Goal: Task Accomplishment & Management: Use online tool/utility

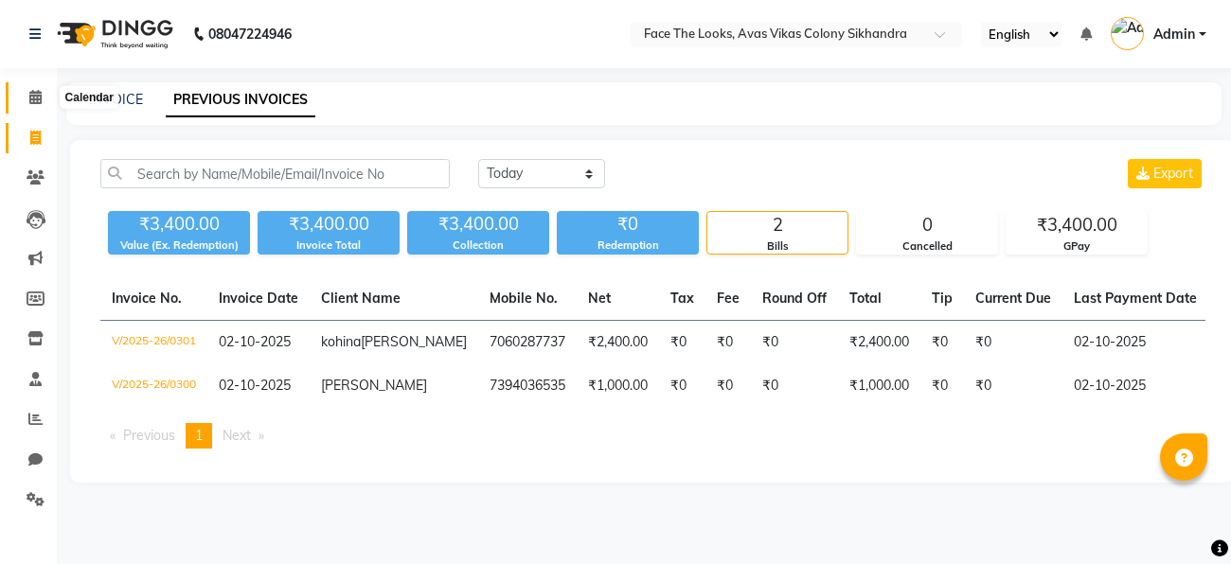
click at [31, 94] on icon at bounding box center [35, 97] width 12 height 14
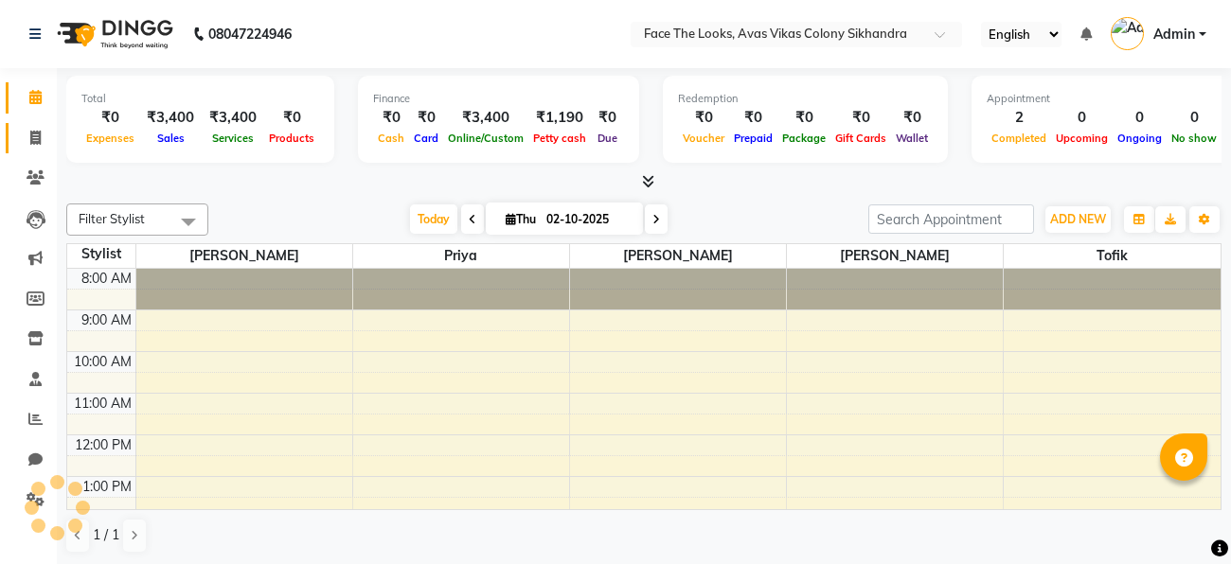
click at [38, 132] on icon at bounding box center [35, 138] width 10 height 14
select select "service"
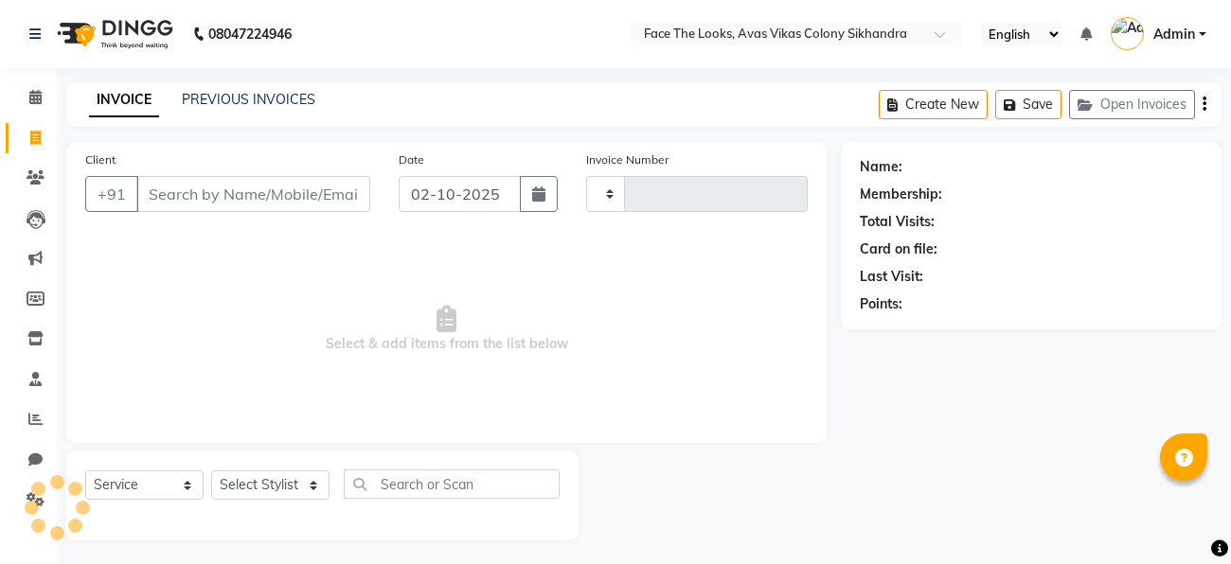
type input "0302"
select select "8471"
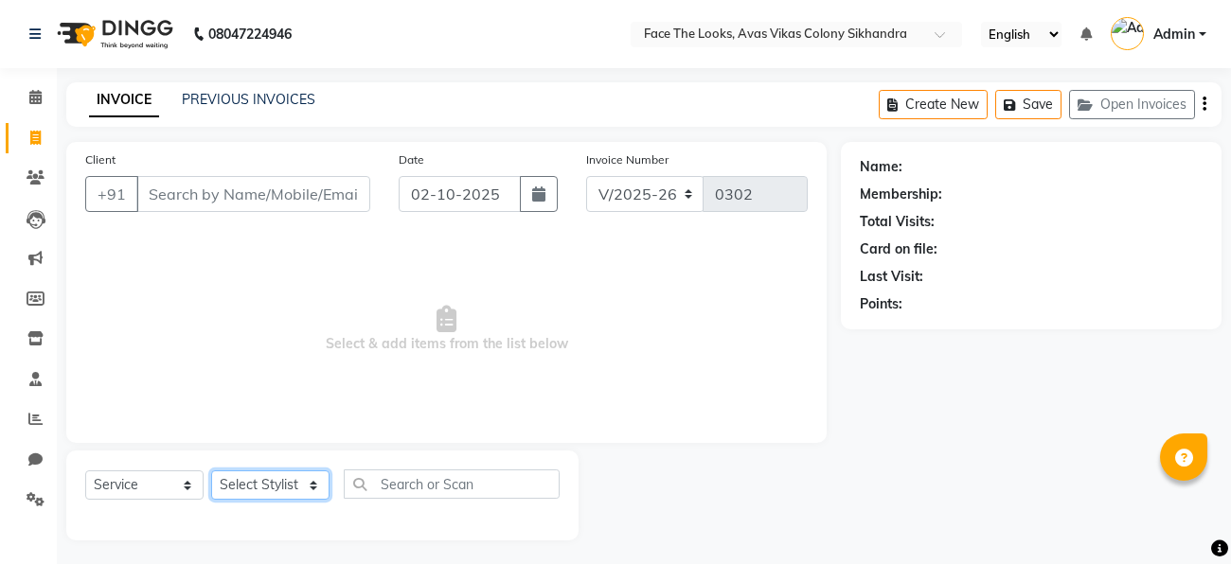
click at [234, 495] on select "Select Stylist" at bounding box center [270, 484] width 118 height 29
select select "82659"
click at [211, 471] on select "Select Stylist [PERSON_NAME] Priya [PERSON_NAME] [PERSON_NAME]" at bounding box center [270, 484] width 118 height 29
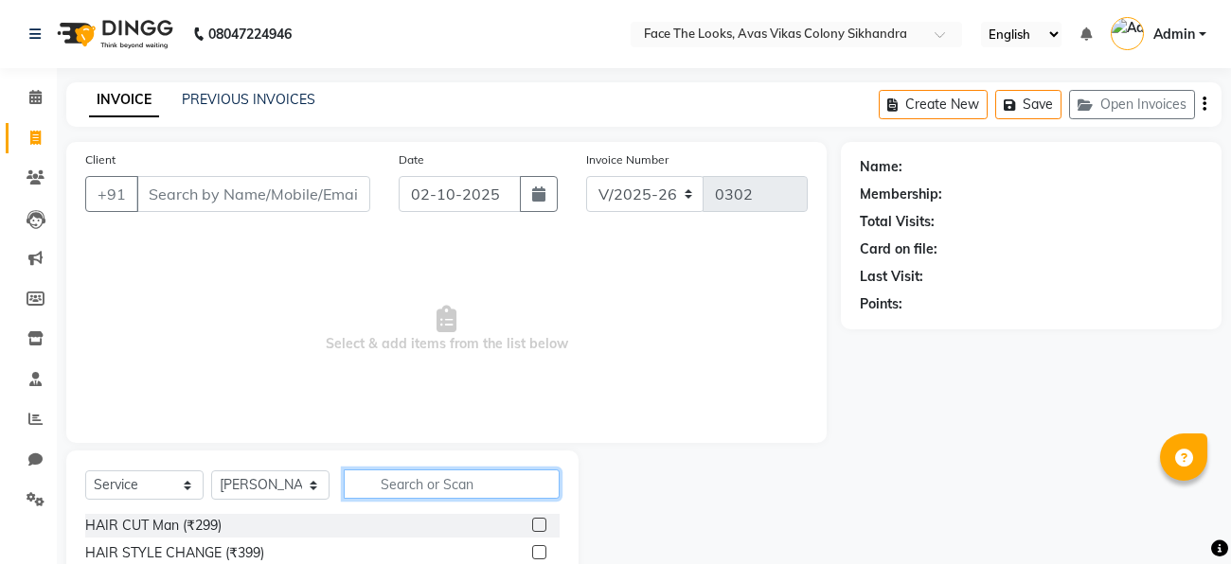
click at [389, 484] on input "text" at bounding box center [452, 484] width 216 height 29
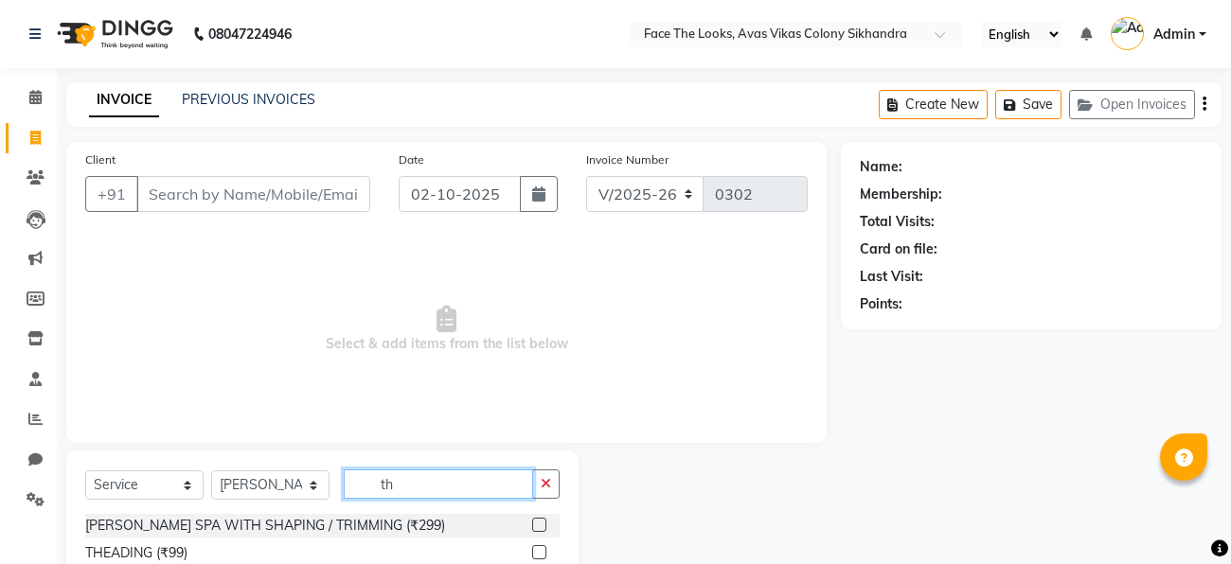
type input "t"
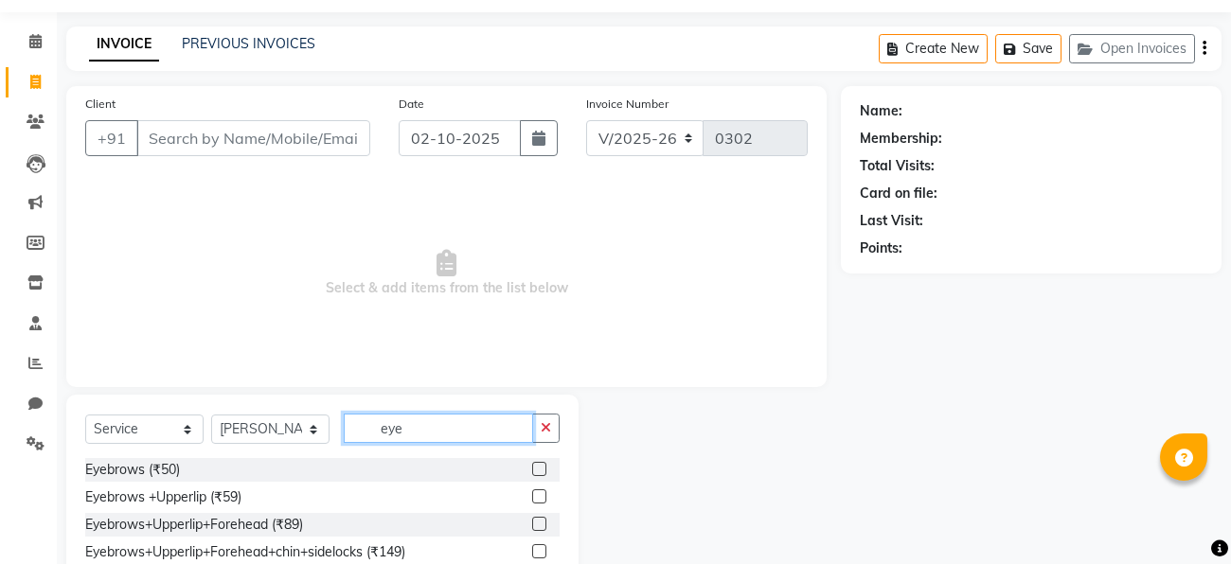
scroll to position [97, 0]
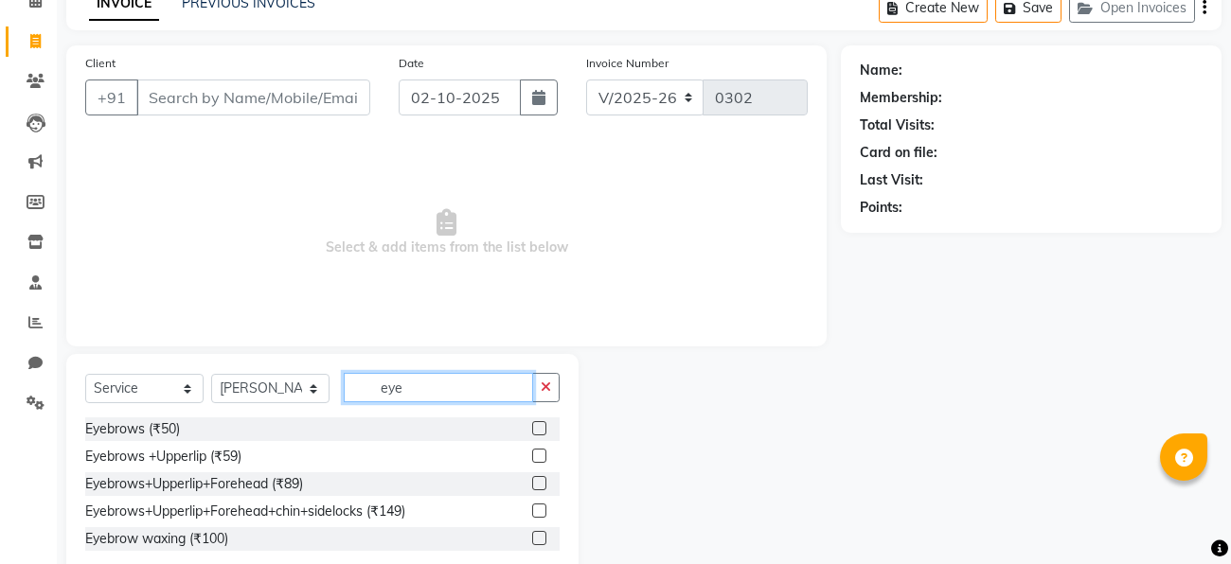
type input "eye"
click at [534, 458] on label at bounding box center [539, 456] width 14 height 14
click at [534, 458] on input "checkbox" at bounding box center [538, 457] width 12 height 12
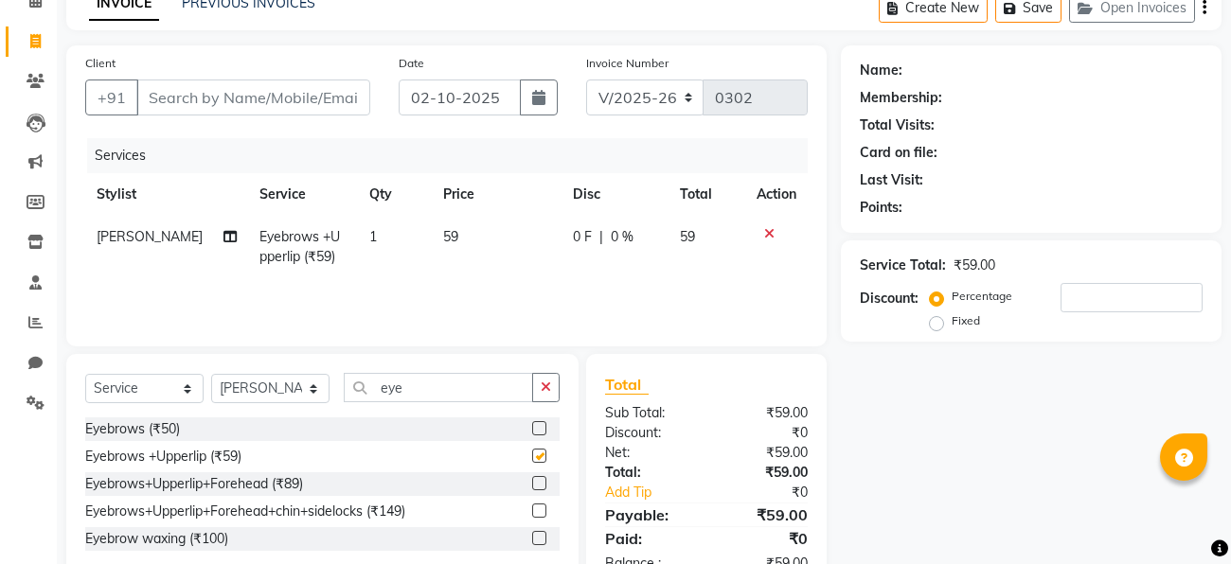
checkbox input "false"
click at [975, 423] on div "Name: Membership: Total Visits: Card on file: Last Visit: Points: Service Total…" at bounding box center [1038, 318] width 395 height 547
click at [949, 460] on div "Name: Membership: Total Visits: Card on file: Last Visit: Points: Service Total…" at bounding box center [1038, 318] width 395 height 547
click at [949, 188] on div "Name: Membership: Total Visits: Card on file: Last Visit: Points:" at bounding box center [1031, 135] width 343 height 165
click at [576, 314] on div "Services Stylist Service Qty Price Disc Total Action [PERSON_NAME] Eyebrows +Up…" at bounding box center [446, 232] width 722 height 189
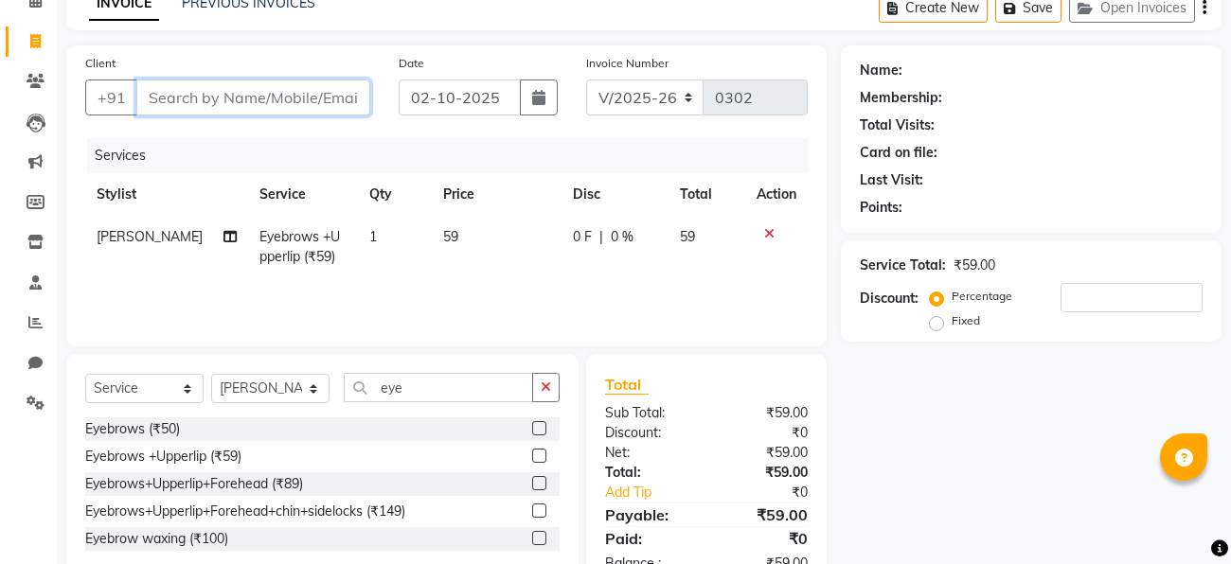
click at [231, 106] on input "Client" at bounding box center [253, 98] width 234 height 36
click at [213, 105] on input "Client" at bounding box center [253, 98] width 234 height 36
type input "9"
type input "0"
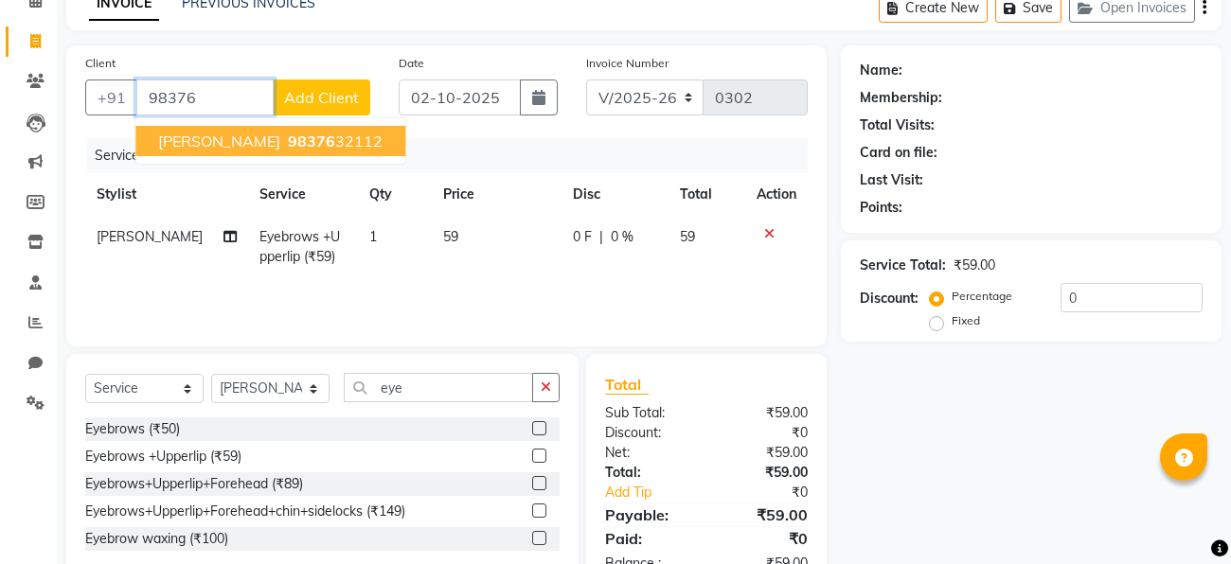
click at [229, 135] on span "[PERSON_NAME]" at bounding box center [219, 141] width 122 height 19
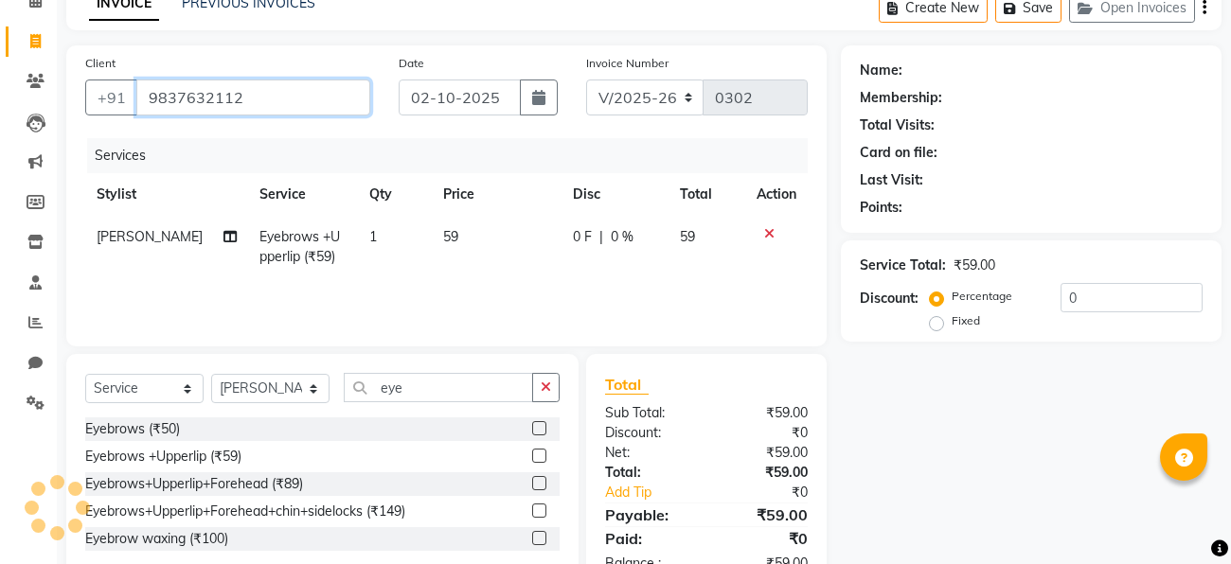
type input "9837632112"
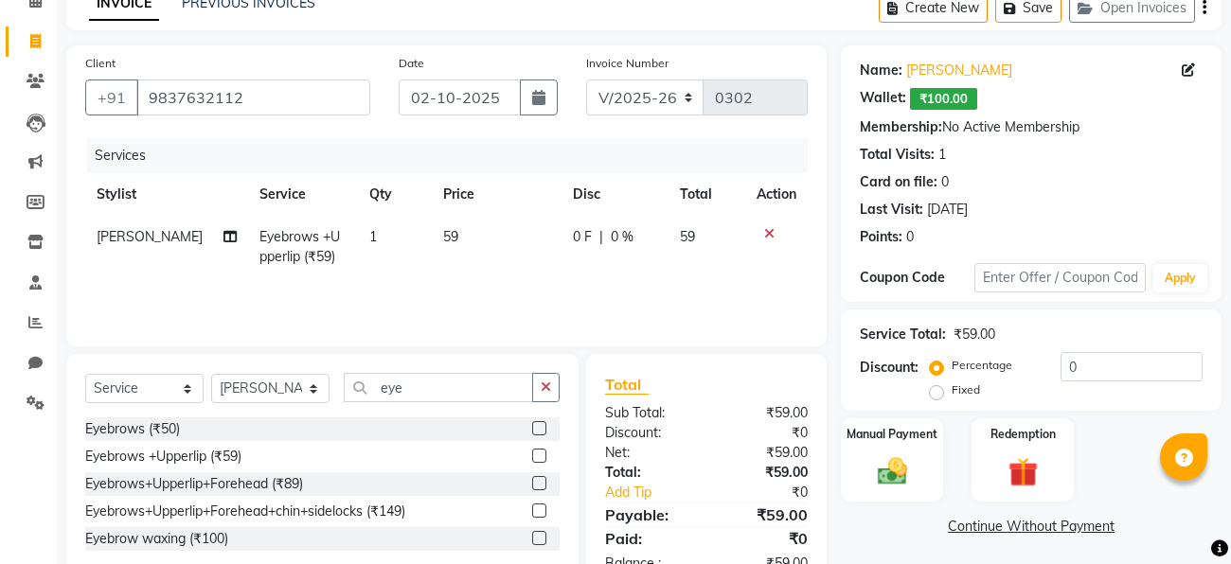
click at [1123, 418] on div "Manual Payment Redemption" at bounding box center [1030, 460] width 409 height 84
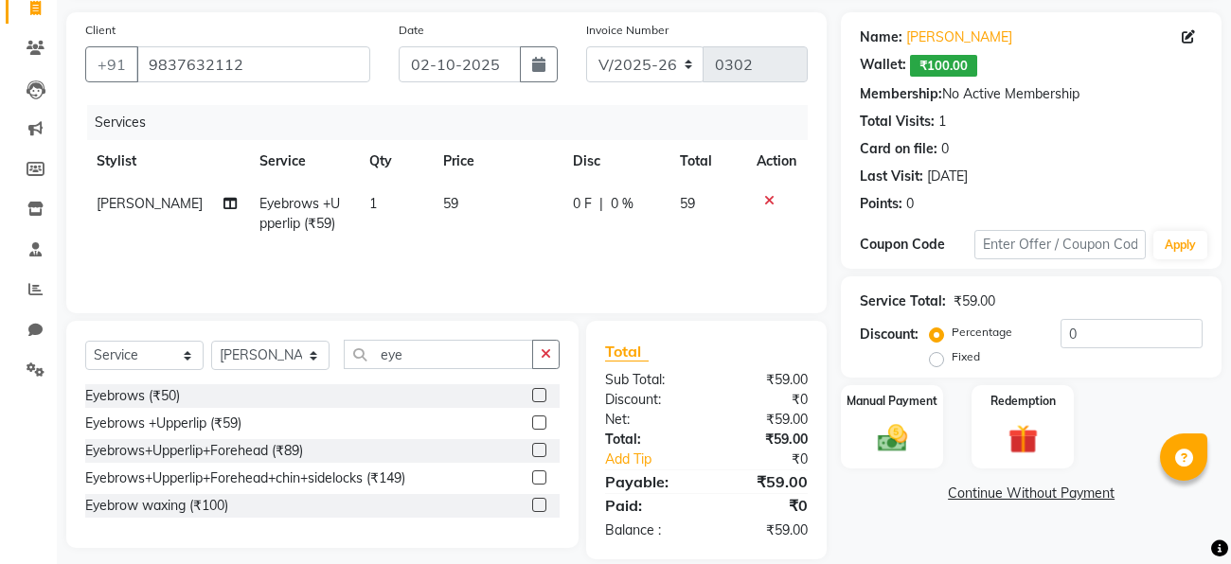
scroll to position [153, 0]
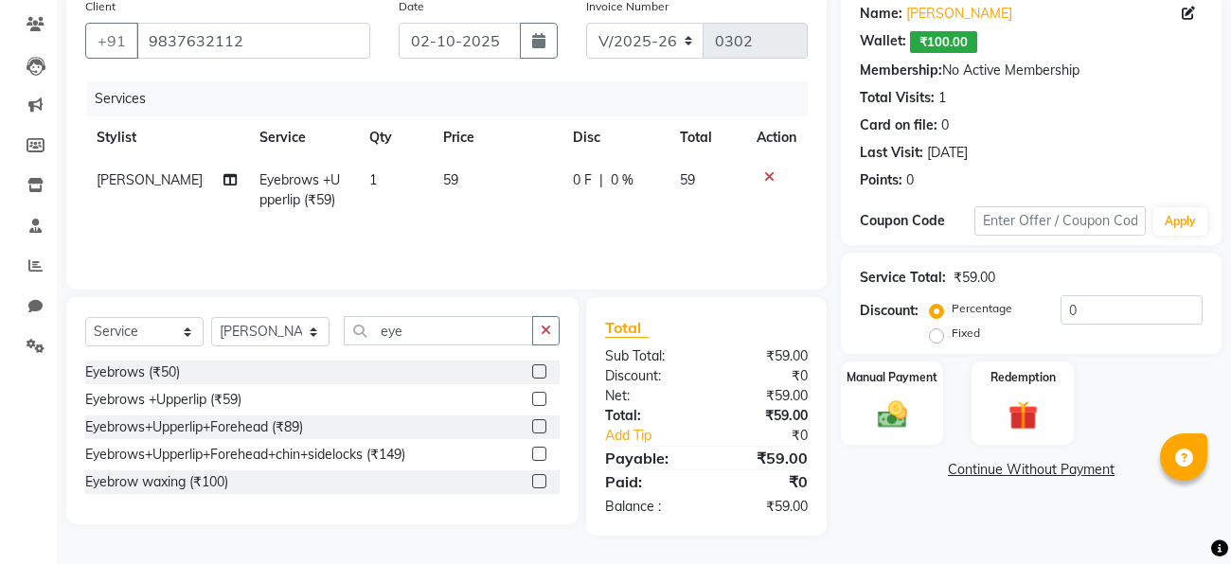
click at [951, 334] on label "Fixed" at bounding box center [965, 333] width 28 height 17
click at [933, 334] on input "Fixed" at bounding box center [939, 333] width 13 height 13
radio input "true"
click at [1100, 312] on input "0" at bounding box center [1131, 309] width 142 height 29
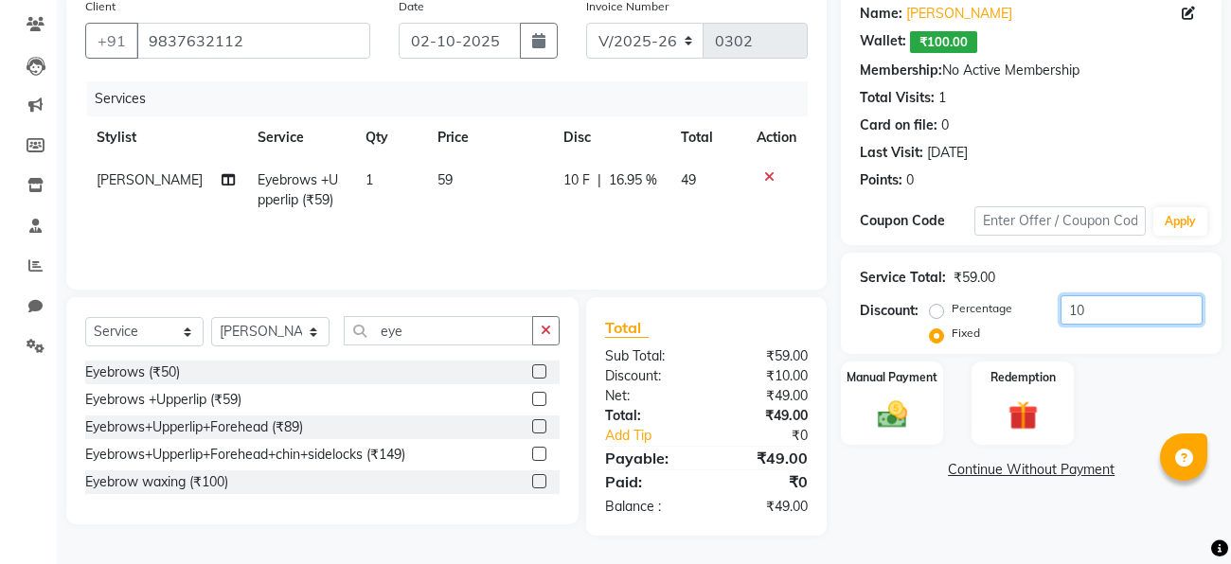
type input "1"
type input "9"
click at [930, 525] on div "Name: [PERSON_NAME]: ₹100.00 Membership: No Active Membership Total Visits: 1 C…" at bounding box center [1038, 262] width 395 height 547
click at [920, 389] on div "Manual Payment" at bounding box center [892, 403] width 106 height 87
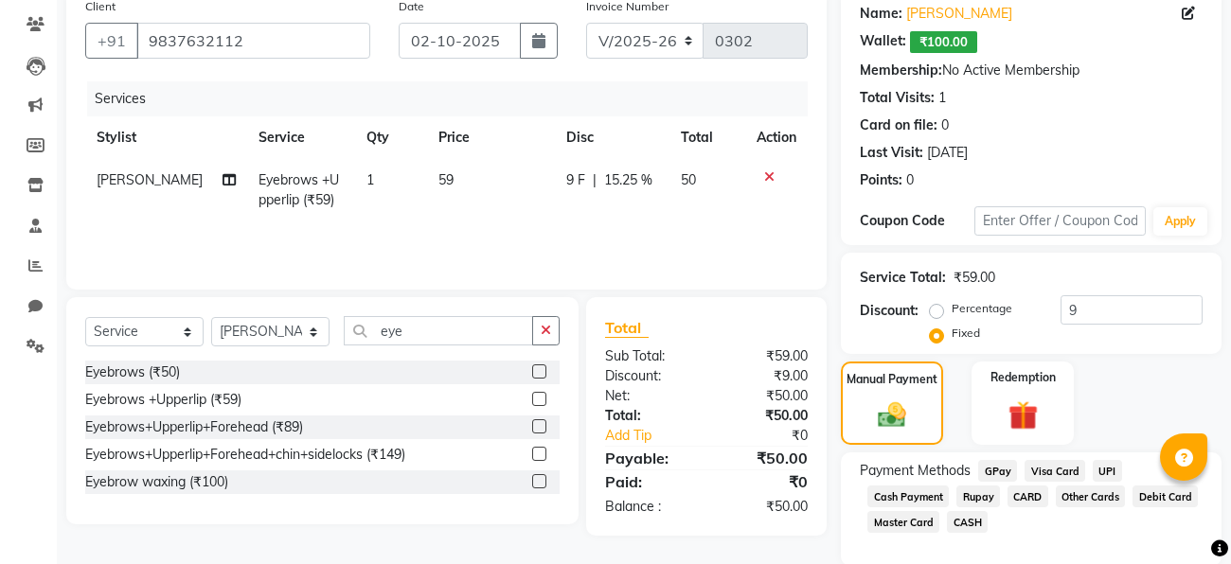
click at [882, 502] on span "Cash Payment" at bounding box center [907, 497] width 81 height 22
click at [972, 526] on span "CASH" at bounding box center [967, 522] width 41 height 22
click at [1050, 521] on div "Payment Methods GPay Visa Card UPI Cash Payment Rupay CARD Other Cards Debit Ca…" at bounding box center [1031, 498] width 343 height 77
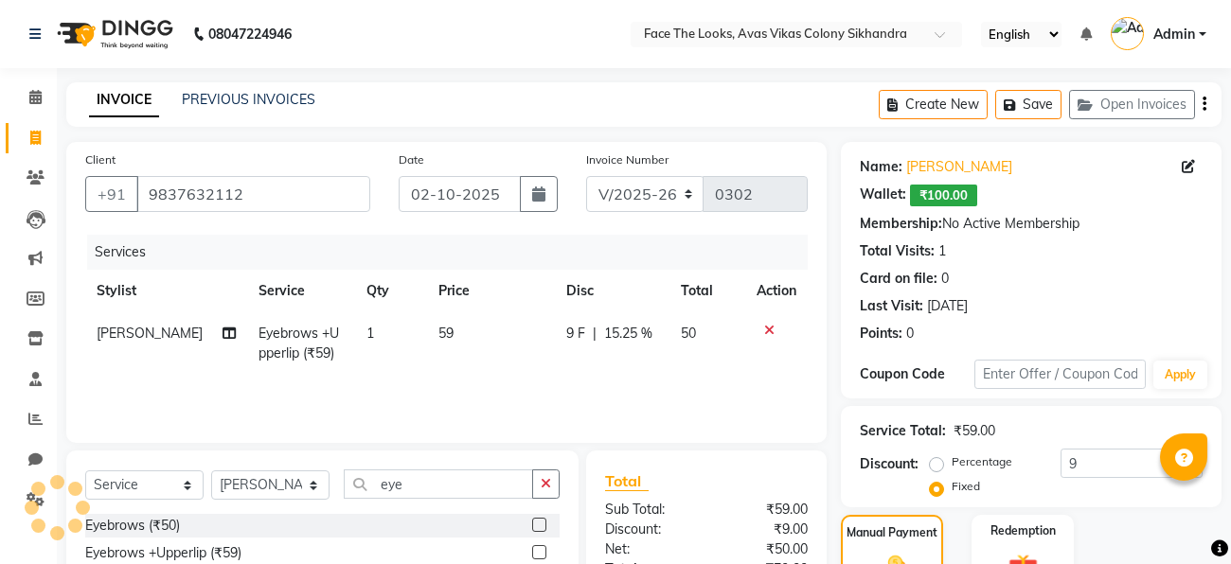
scroll to position [303, 0]
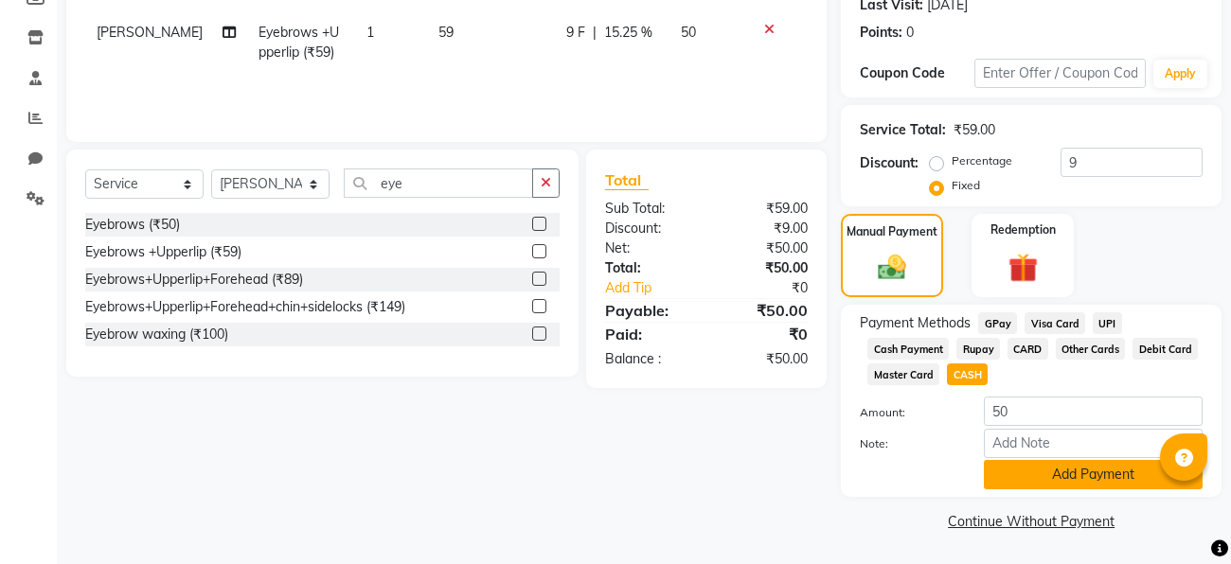
click at [1072, 482] on button "Add Payment" at bounding box center [1093, 474] width 219 height 29
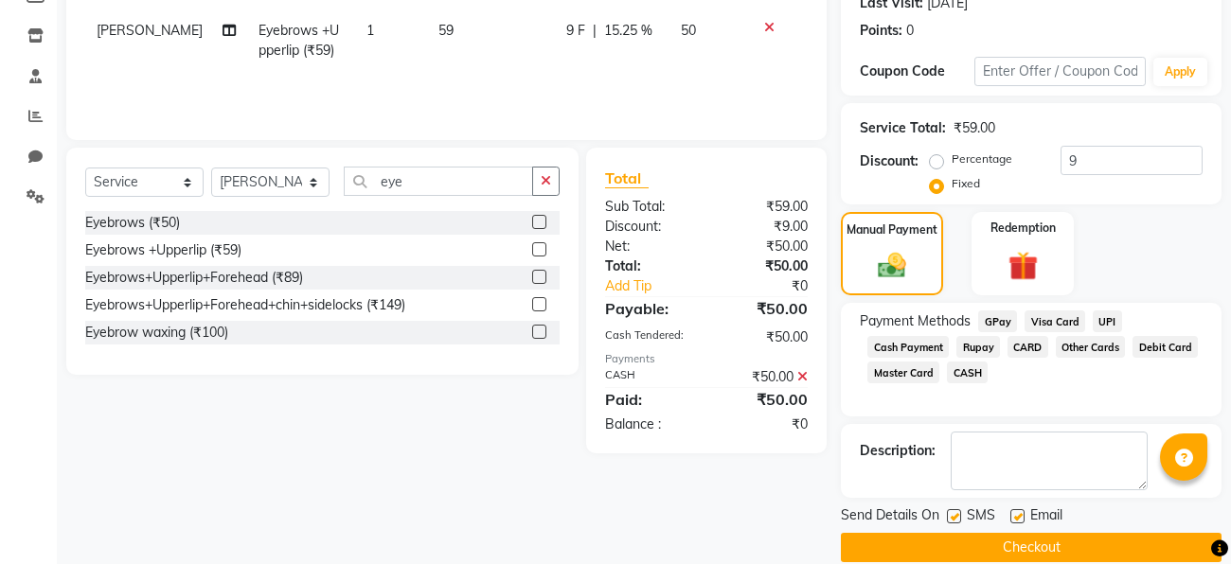
click at [1094, 533] on button "Checkout" at bounding box center [1031, 547] width 381 height 29
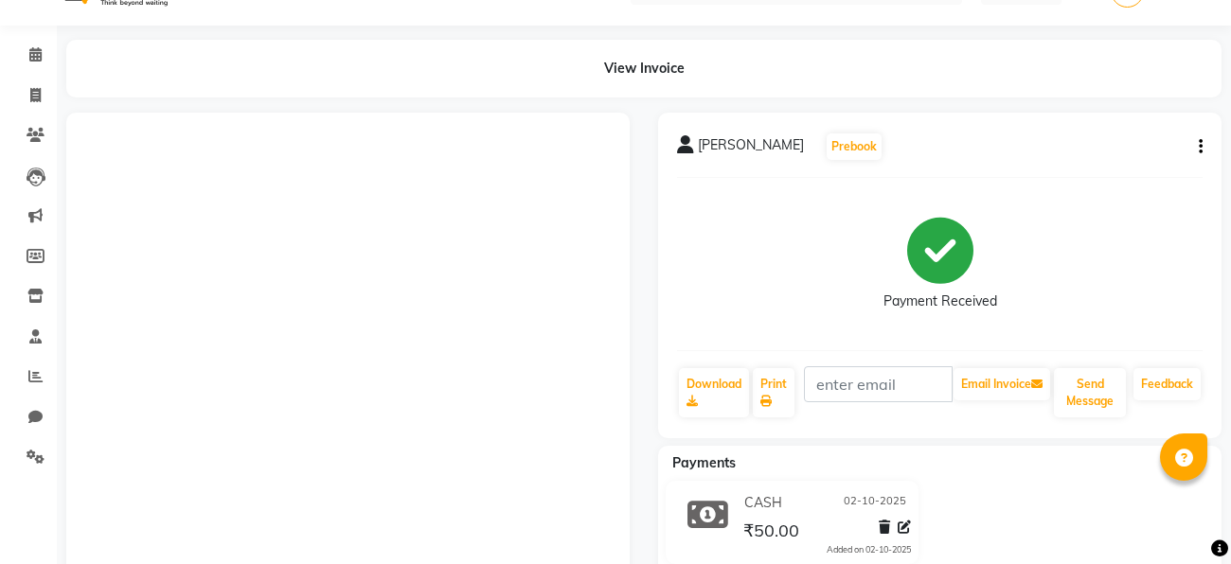
scroll to position [147, 0]
